Goal: Download file/media

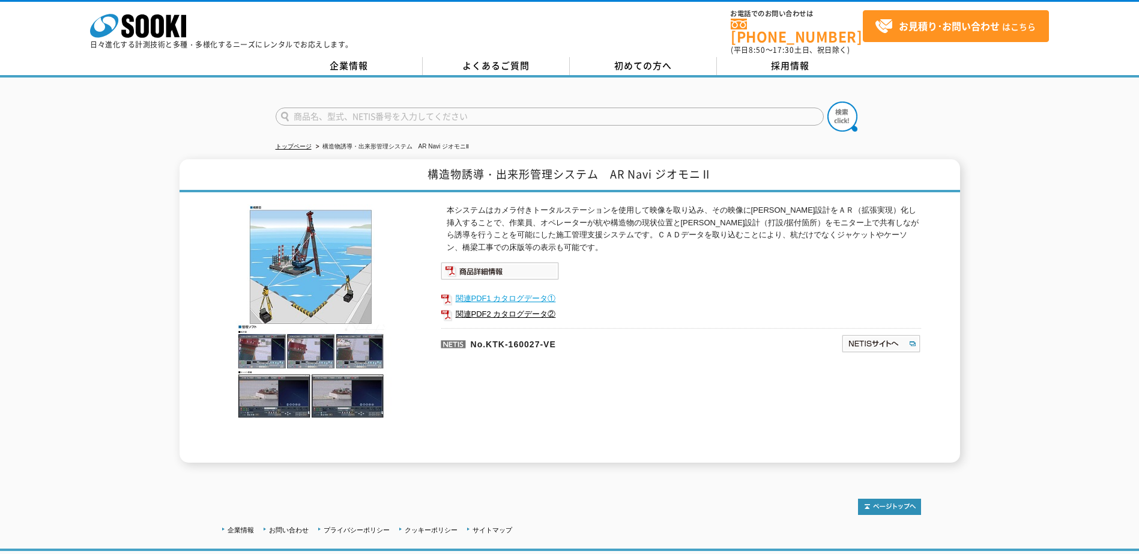
click at [506, 291] on link "関連PDF1 カタログデータ①" at bounding box center [681, 299] width 480 height 16
click at [506, 308] on link "関連PDF2 カタログデータ②" at bounding box center [681, 314] width 480 height 16
click at [467, 263] on img at bounding box center [500, 271] width 118 height 18
click at [533, 291] on link "関連PDF1 カタログデータ①" at bounding box center [681, 299] width 480 height 16
click at [506, 306] on link "関連PDF2 カタログデータ②" at bounding box center [681, 314] width 480 height 16
